Goal: Obtain resource: Download file/media

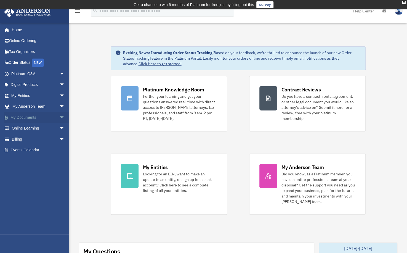
click at [59, 117] on span "arrow_drop_down" at bounding box center [64, 117] width 11 height 11
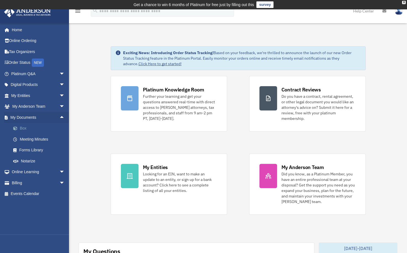
click at [44, 124] on link "Box" at bounding box center [40, 128] width 65 height 11
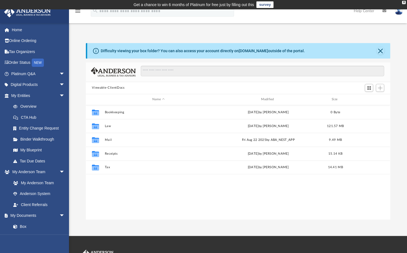
scroll to position [121, 300]
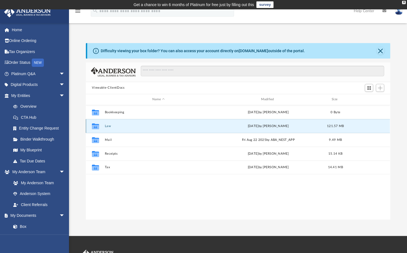
click at [111, 127] on button "Law" at bounding box center [158, 126] width 107 height 4
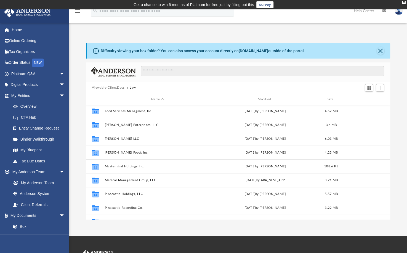
scroll to position [115, 0]
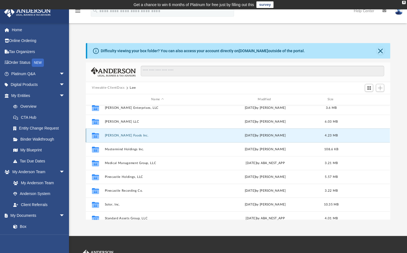
click at [124, 136] on button "[PERSON_NAME] Foods Inc." at bounding box center [157, 135] width 105 height 4
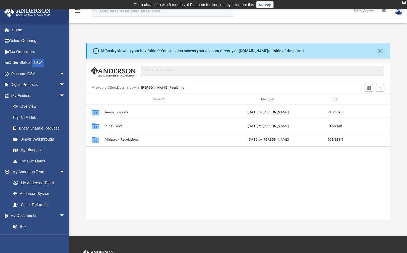
scroll to position [0, 0]
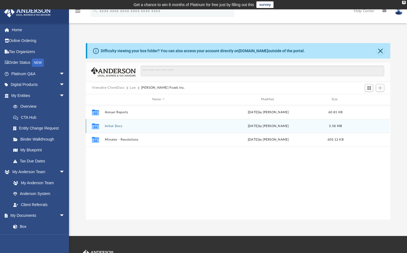
click at [118, 127] on button "Initial Docs" at bounding box center [158, 126] width 107 height 4
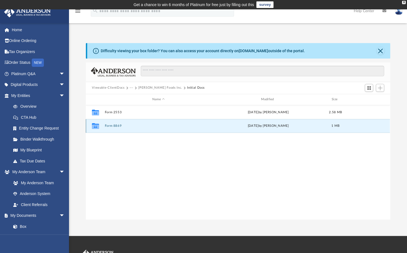
click at [118, 127] on button "Form 8869" at bounding box center [158, 126] width 107 height 4
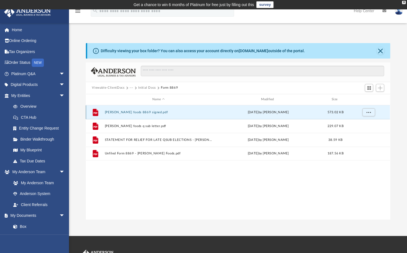
click at [140, 113] on button "[PERSON_NAME] foods 8869 signed.pdf" at bounding box center [158, 112] width 107 height 4
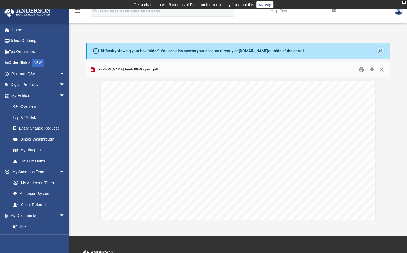
click at [379, 50] on button "Close" at bounding box center [380, 51] width 8 height 8
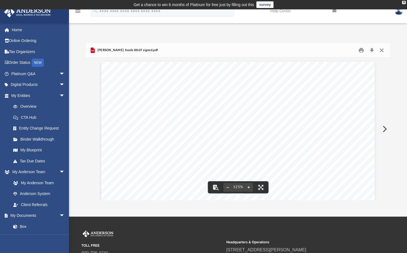
click at [381, 50] on button "Close" at bounding box center [381, 50] width 10 height 9
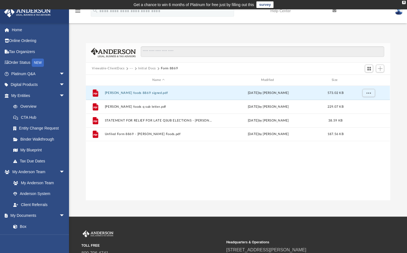
click at [130, 68] on button "···" at bounding box center [132, 68] width 4 height 5
click at [132, 77] on li "Law" at bounding box center [154, 78] width 44 height 6
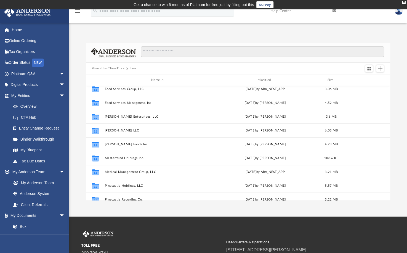
scroll to position [87, 0]
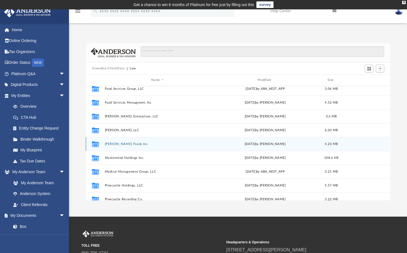
click at [121, 146] on div "Collaborated Folder [PERSON_NAME] Foods Inc. [DATE] by [PERSON_NAME] 4.23 MB" at bounding box center [238, 144] width 304 height 14
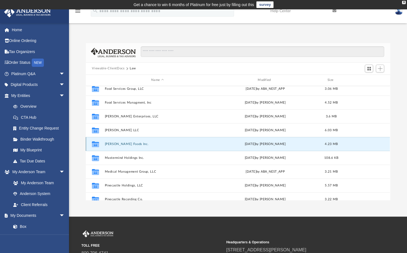
click at [122, 143] on button "[PERSON_NAME] Foods Inc." at bounding box center [157, 144] width 105 height 4
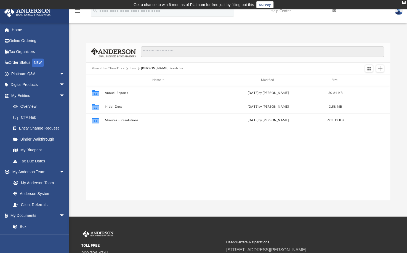
scroll to position [0, 0]
click at [132, 69] on button "Law" at bounding box center [133, 68] width 6 height 5
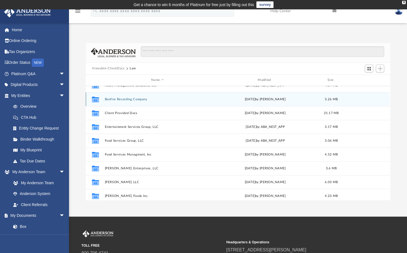
scroll to position [35, 0]
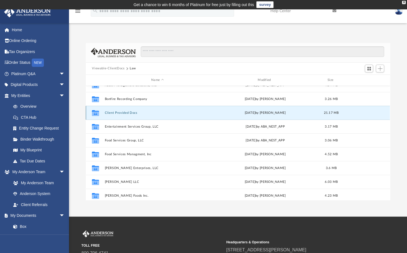
click at [124, 113] on button "Client Provided Docs" at bounding box center [157, 113] width 105 height 4
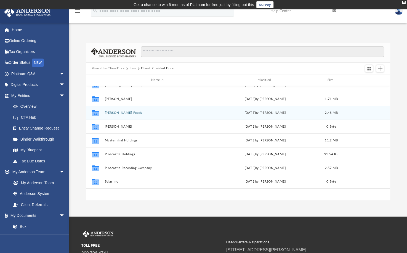
scroll to position [0, 0]
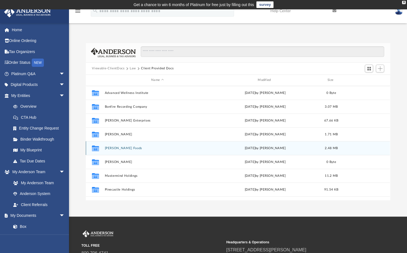
click at [117, 147] on button "[PERSON_NAME] Foods" at bounding box center [157, 148] width 105 height 4
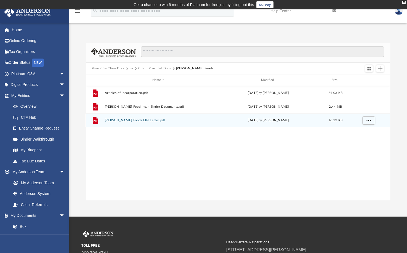
click at [121, 122] on button "[PERSON_NAME] Foods EIN Letter.pdf" at bounding box center [158, 120] width 107 height 4
